Goal: Information Seeking & Learning: Learn about a topic

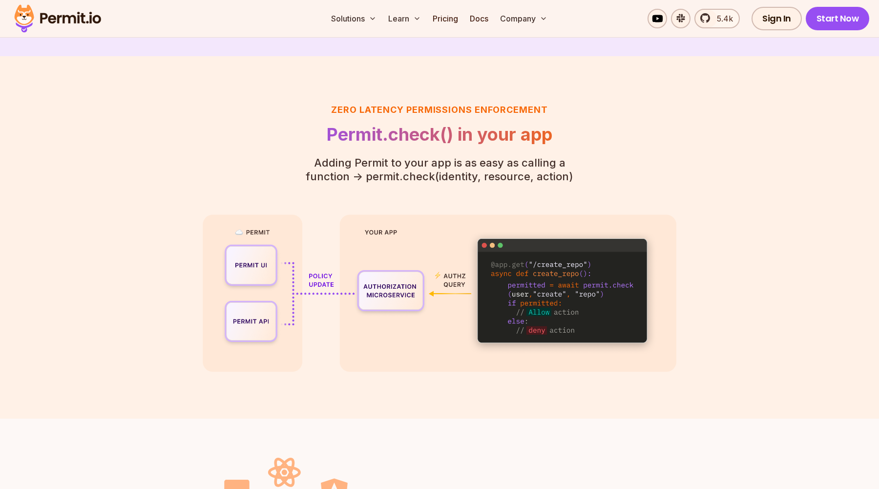
scroll to position [2194, 0]
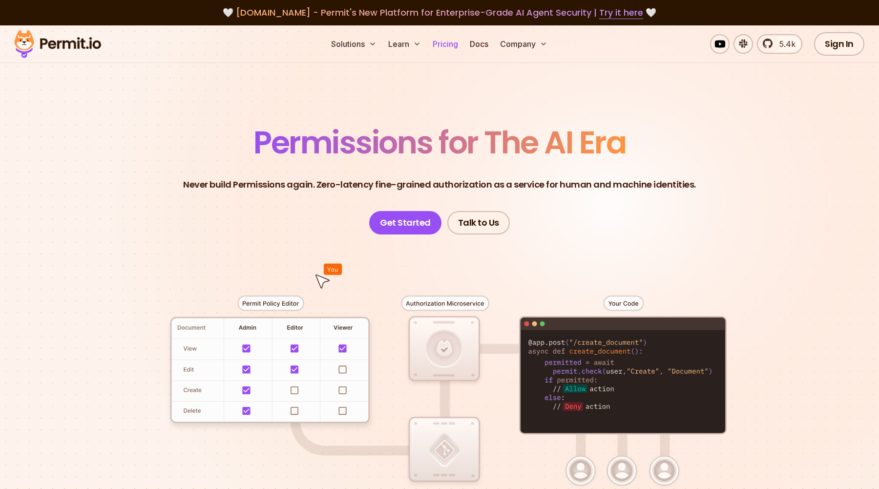
click at [449, 47] on link "Pricing" at bounding box center [445, 44] width 33 height 20
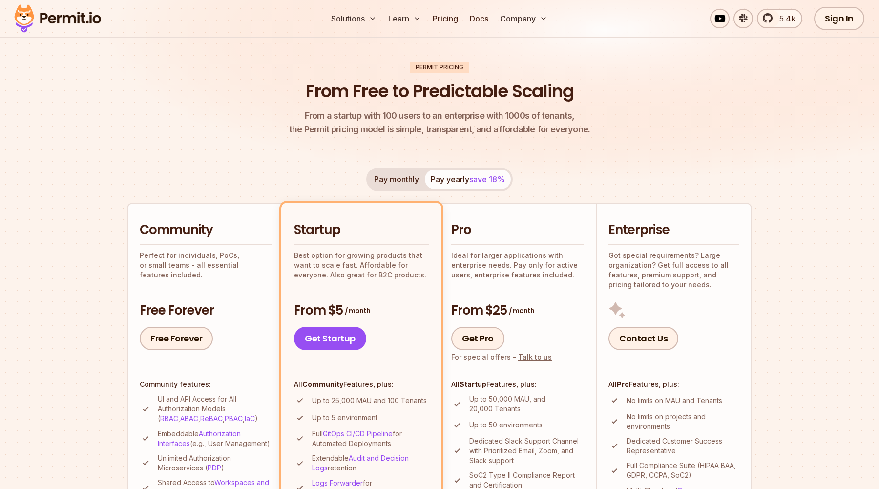
scroll to position [220, 0]
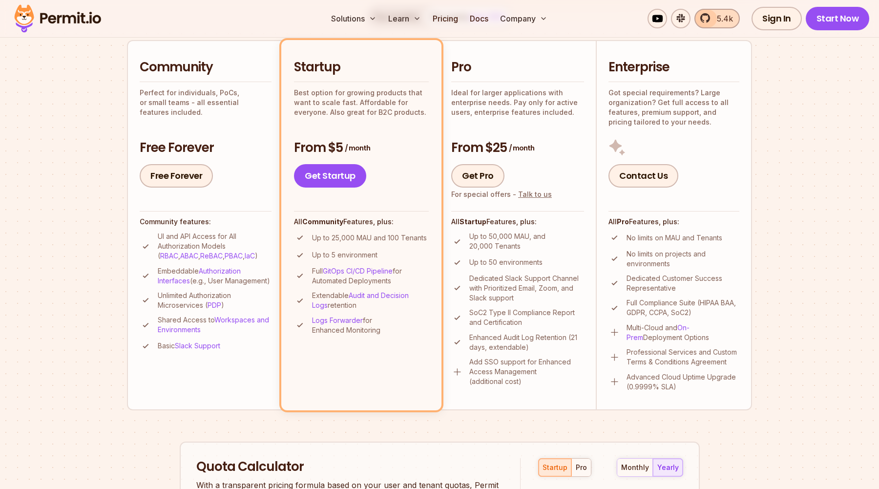
click at [716, 21] on span "5.4k" at bounding box center [722, 19] width 22 height 12
